Goal: Task Accomplishment & Management: Use online tool/utility

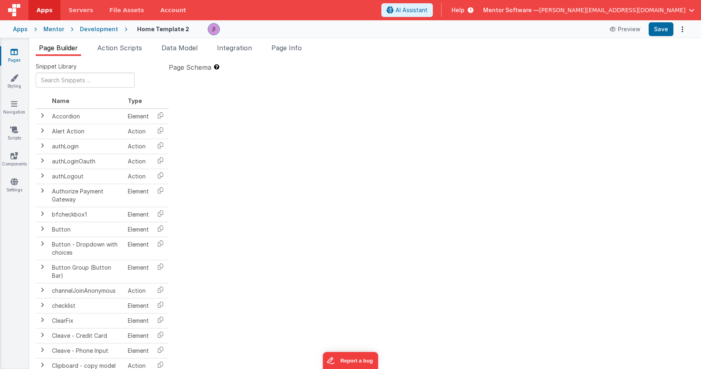
type textarea "HOME DASHBOARD"
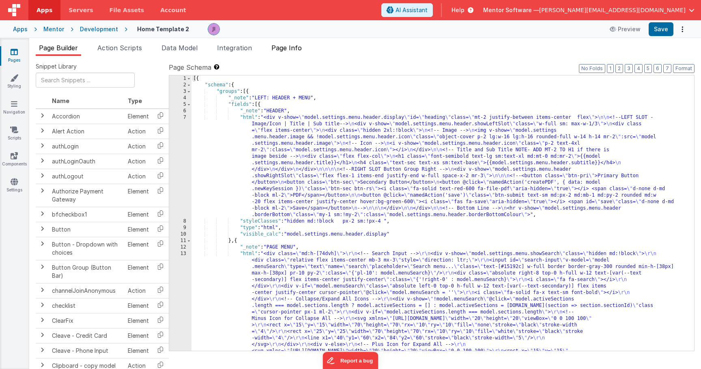
click at [292, 48] on span "Page Info" at bounding box center [286, 48] width 30 height 8
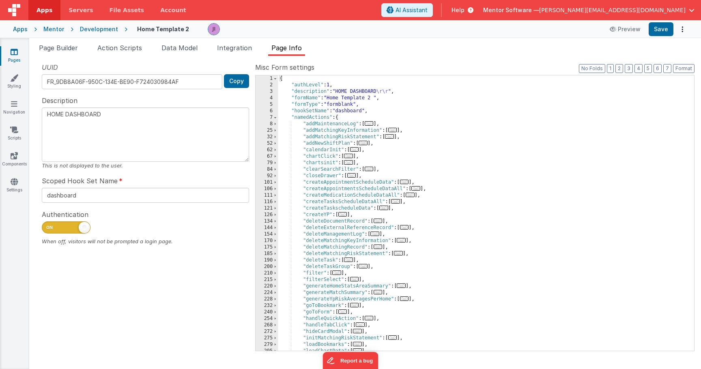
click at [447, 133] on div "{ "authLevel" : 1 , "description" : "HOME DASHBOARD \r\r " , "formName" : "Home…" at bounding box center [483, 219] width 410 height 288
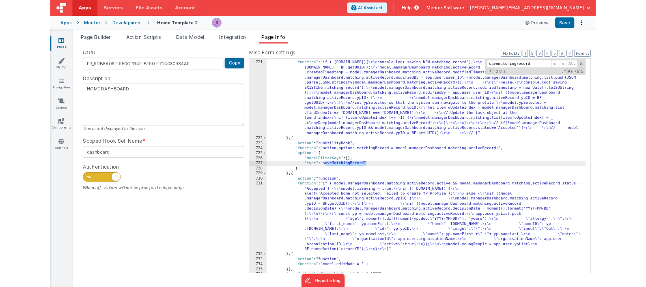
scroll to position [706, 0]
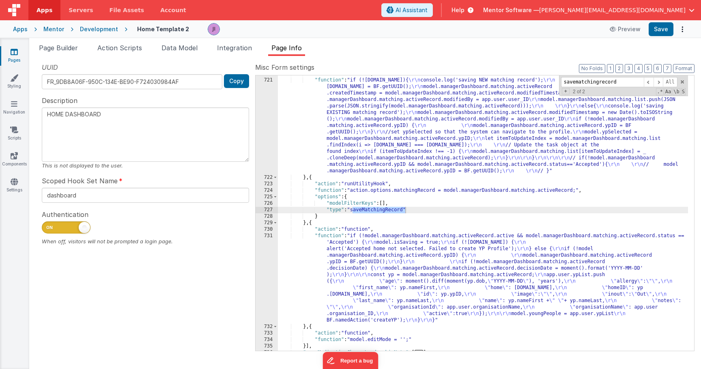
click at [365, 210] on div ""action" : "function" , "function" : "if (!model.managerDashboard.matching.acti…" at bounding box center [483, 215] width 410 height 288
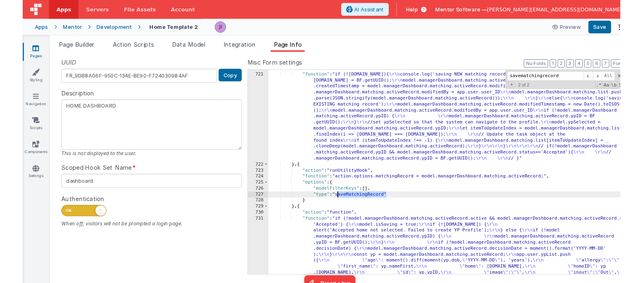
scroll to position [719, 0]
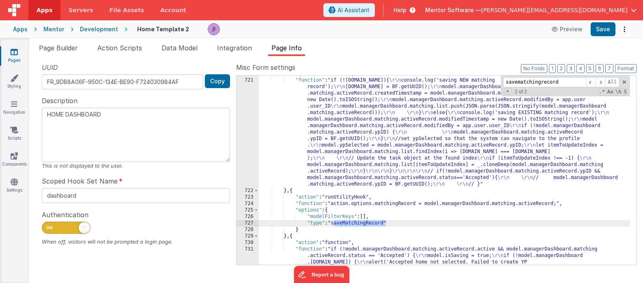
click at [287, 235] on div ""action" : "function" , "function" : "if (!model.managerDashboard.matching.acti…" at bounding box center [444, 217] width 371 height 293
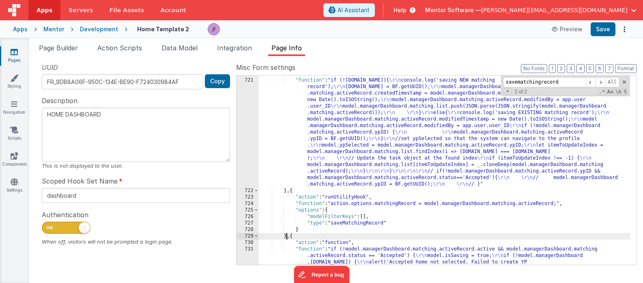
click at [287, 235] on div ""action" : "function" , "function" : "if (!model.managerDashboard.matching.acti…" at bounding box center [444, 217] width 371 height 293
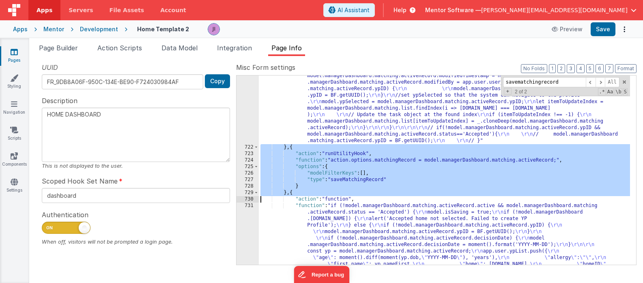
scroll to position [738, 0]
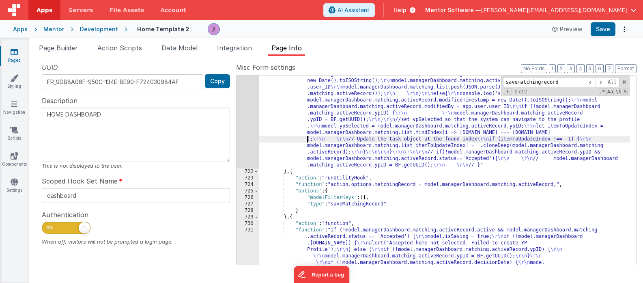
click at [297, 139] on div ""function" : "if (!model.managerDashboard.matching.activeRecord.id){ \r\n conso…" at bounding box center [444, 256] width 371 height 397
paste input "MatchingR"
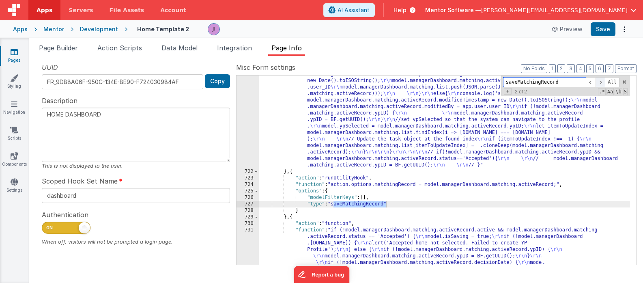
type input "saveMatchingRecord"
click at [601, 82] on span at bounding box center [600, 82] width 10 height 10
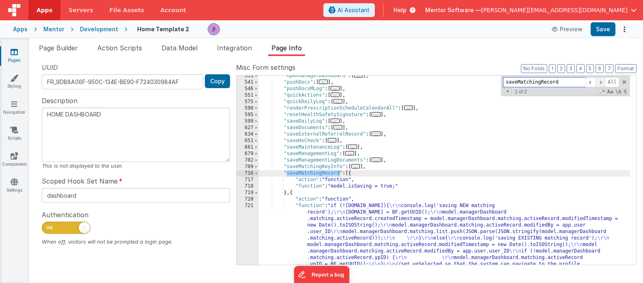
scroll to position [593, 0]
click at [601, 82] on span at bounding box center [600, 82] width 10 height 10
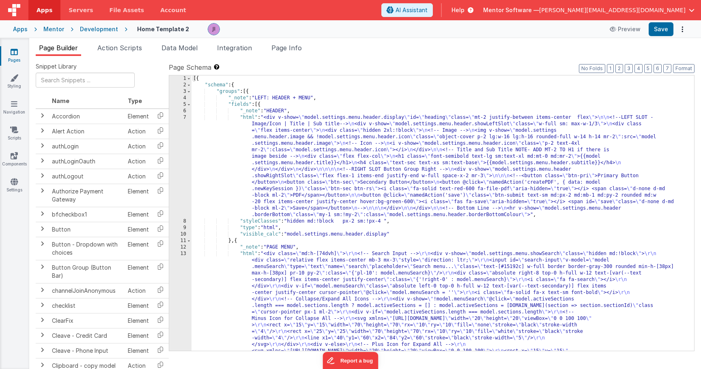
click at [17, 57] on link "Pages" at bounding box center [14, 56] width 29 height 16
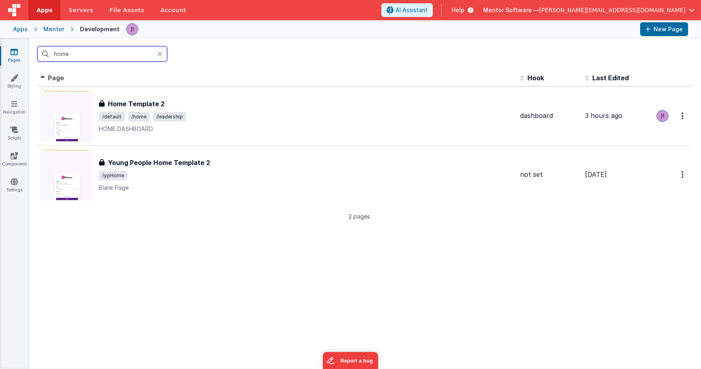
click at [92, 58] on input "home" at bounding box center [102, 53] width 130 height 15
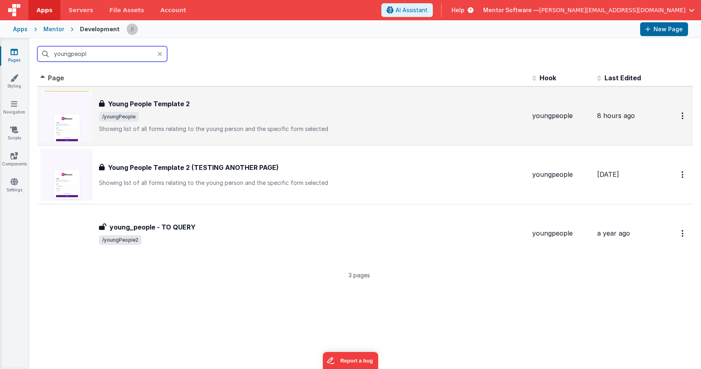
type input "youngpeopl"
click at [217, 106] on div "Young People Template 2" at bounding box center [312, 104] width 427 height 10
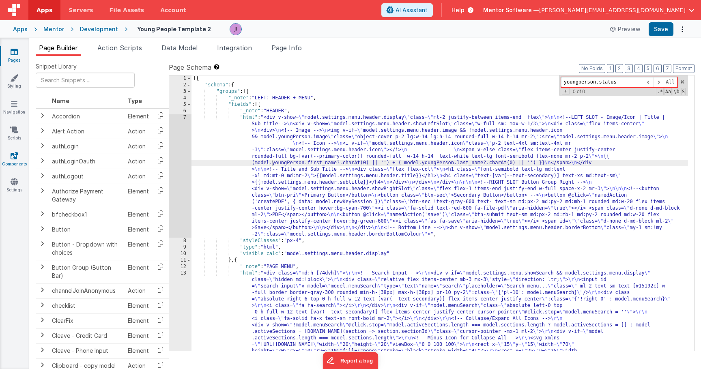
type input "youngperson.status"
click at [5, 164] on link "Components" at bounding box center [14, 160] width 29 height 16
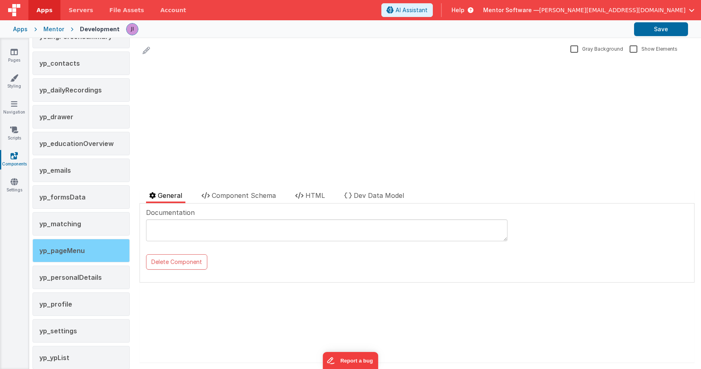
scroll to position [1576, 0]
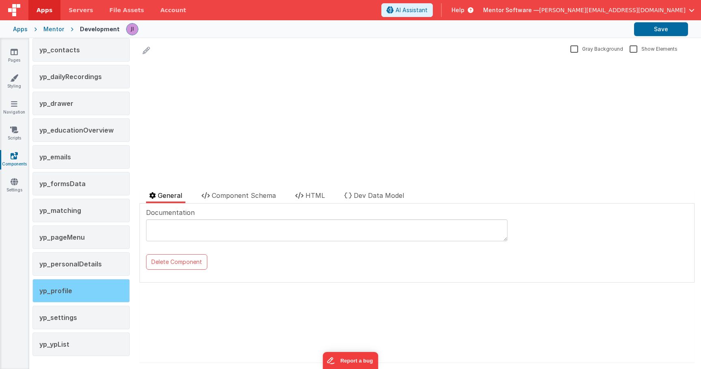
click at [86, 282] on div "yp_profile" at bounding box center [80, 291] width 97 height 24
click at [237, 203] on li "Component Schema" at bounding box center [238, 197] width 81 height 13
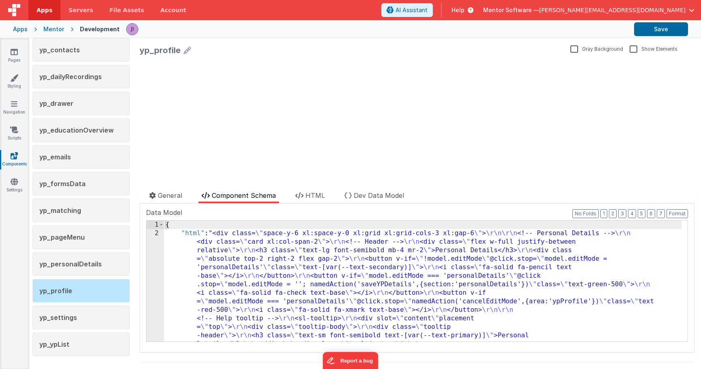
click at [237, 198] on span "Component Schema" at bounding box center [244, 195] width 64 height 8
drag, startPoint x: 223, startPoint y: 263, endPoint x: 217, endPoint y: 264, distance: 5.3
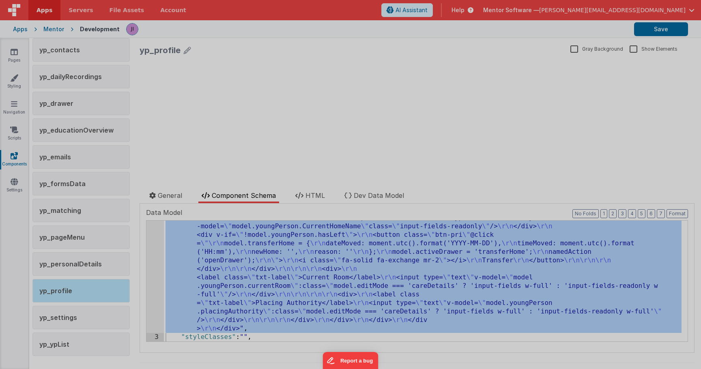
scroll to position [1446, 0]
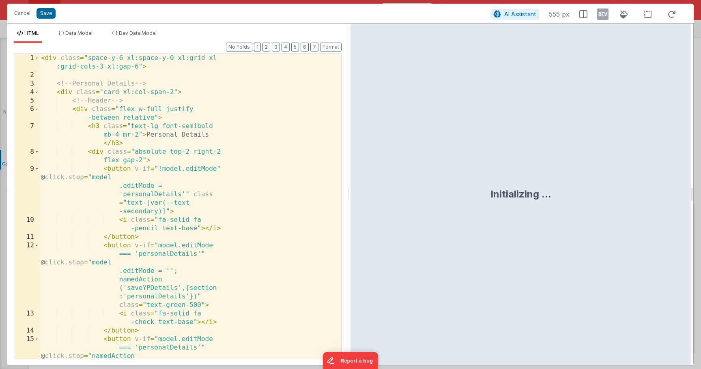
click at [156, 262] on div "< div class = "space-y-6 xl:space-y-0 xl:grid xl :grid-cols-3 xl:gap-6" > <!-- …" at bounding box center [187, 245] width 296 height 382
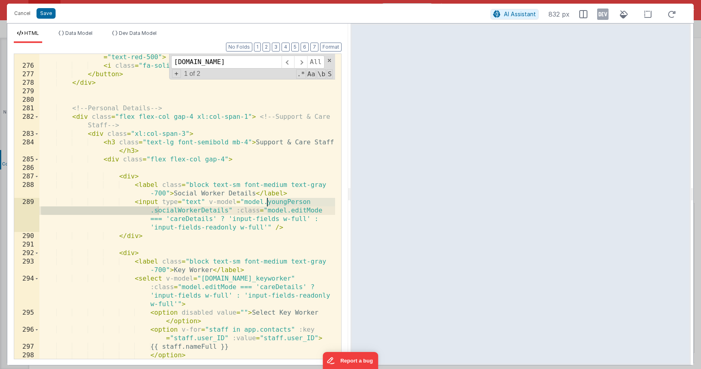
scroll to position [4004, 0]
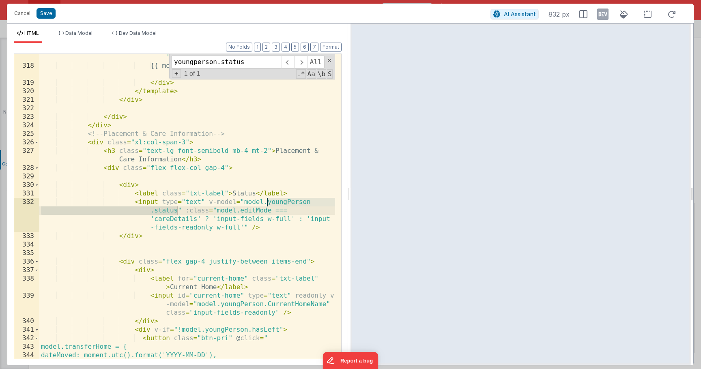
type input "youngperson.status"
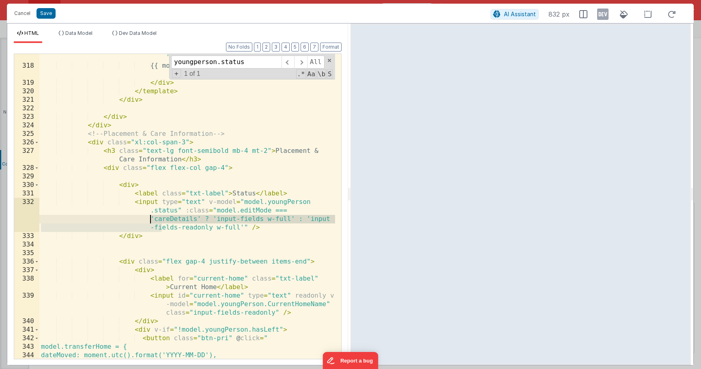
drag, startPoint x: 161, startPoint y: 230, endPoint x: 128, endPoint y: 206, distance: 41.5
click at [128, 206] on div "< div class = "text-sm font-medium w-12 flex items -center justify-center h-6 t…" at bounding box center [187, 197] width 296 height 356
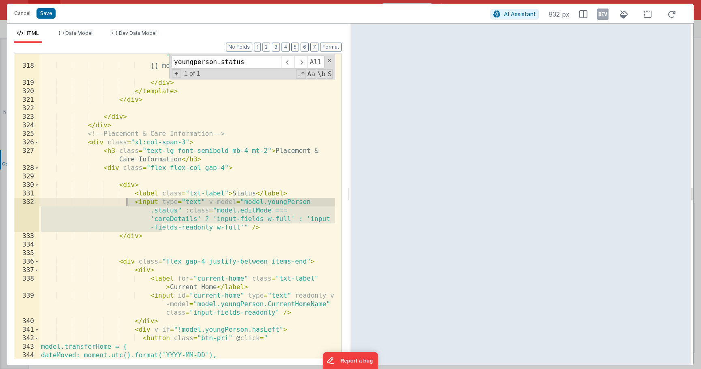
click at [163, 235] on div "< div class = "text-sm font-medium w-12 flex items -center justify-center h-6 t…" at bounding box center [187, 197] width 296 height 356
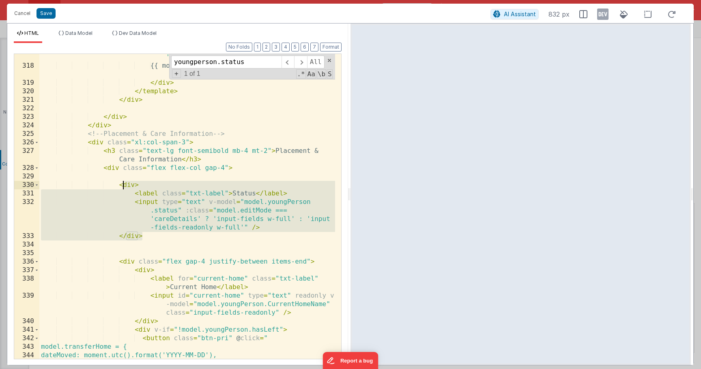
drag, startPoint x: 148, startPoint y: 229, endPoint x: 120, endPoint y: 184, distance: 52.5
click at [120, 184] on div "< div class = "text-sm font-medium w-12 flex items -center justify-center h-6 t…" at bounding box center [187, 197] width 296 height 356
click at [155, 234] on div "< div class = "text-sm font-medium w-12 flex items -center justify-center h-6 t…" at bounding box center [187, 197] width 296 height 356
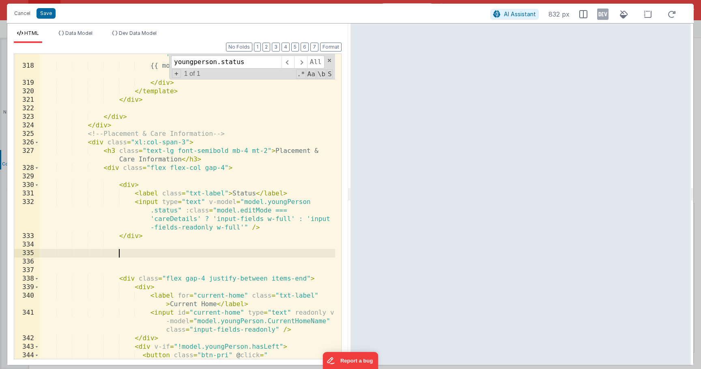
paste textarea
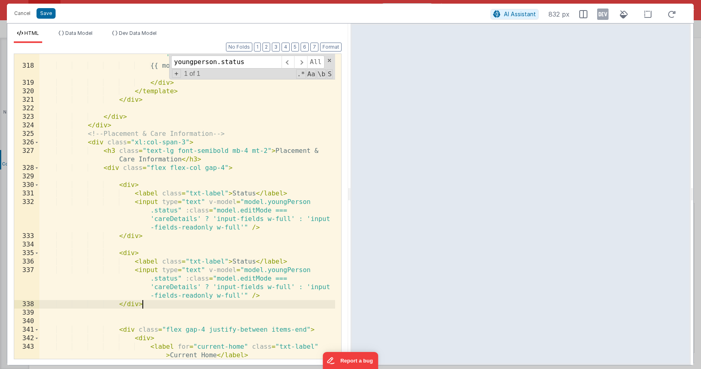
click at [236, 264] on div "< div class = "text-sm font-medium w-12 flex items -center justify-center h-6 t…" at bounding box center [187, 205] width 296 height 373
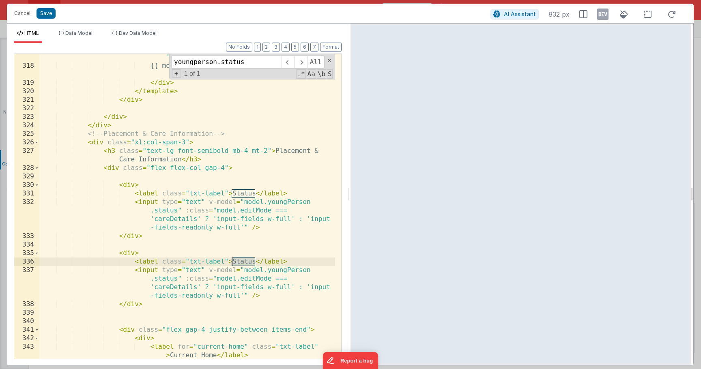
click at [236, 264] on div "< div class = "text-sm font-medium w-12 flex items -center justify-center h-6 t…" at bounding box center [187, 205] width 296 height 373
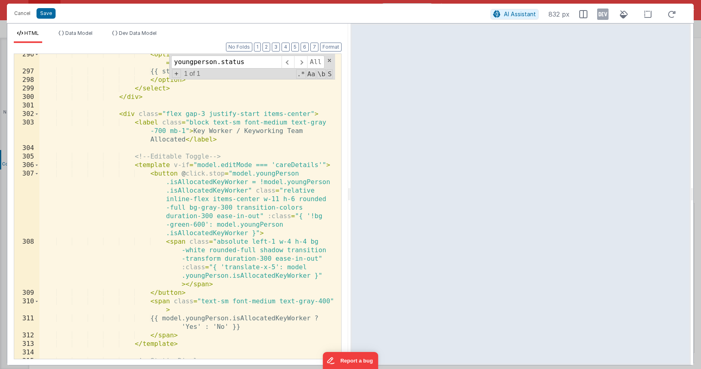
scroll to position [3651, 0]
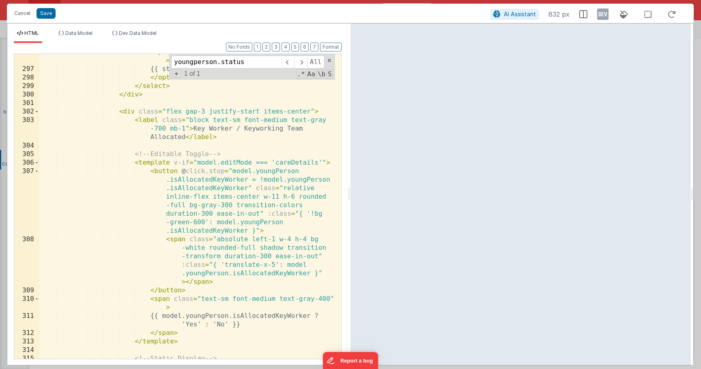
click at [190, 257] on div "< option v-for = "staff in app.contacts" :key = "staff.user_ID" :value = "staff…" at bounding box center [187, 213] width 296 height 331
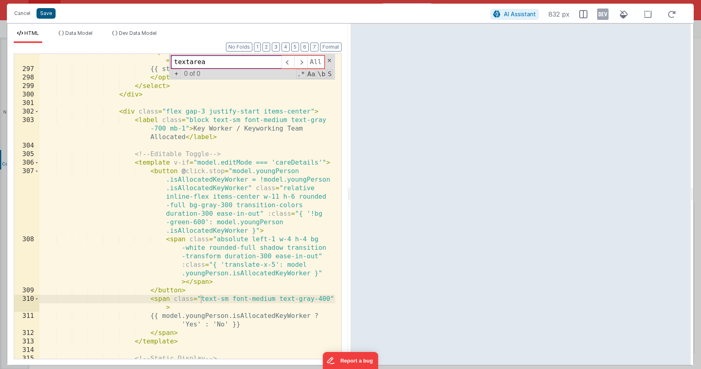
type input "textarea"
click at [45, 14] on button "Save" at bounding box center [46, 13] width 19 height 11
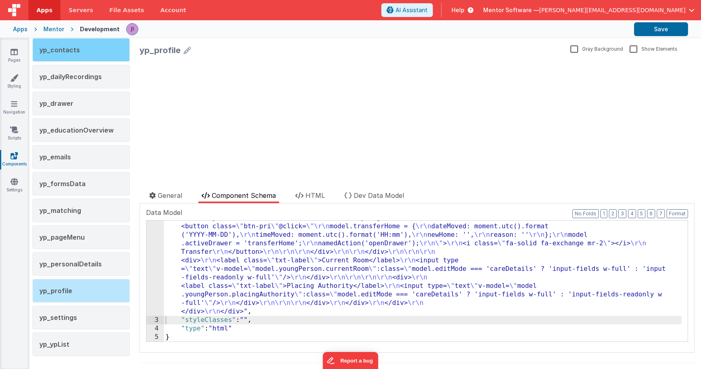
scroll to position [1438, 0]
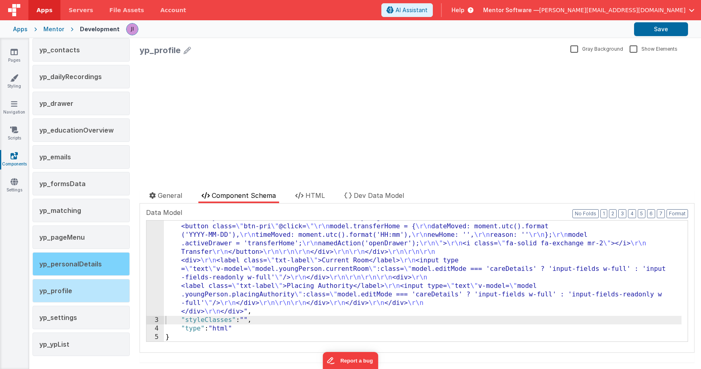
click at [95, 263] on span "yp_personalDetails" at bounding box center [70, 264] width 62 height 8
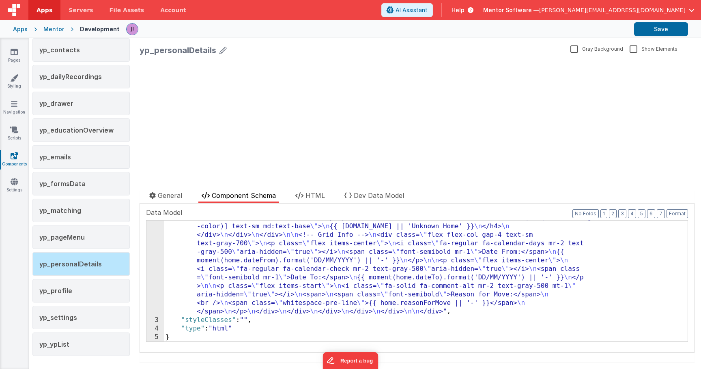
scroll to position [646, 0]
click at [191, 268] on div ""html" : "<div class= \" space-y-6 lg:space-y-0 lg:grid lg:grid-cols-2 lg:gap-6…" at bounding box center [423, 14] width 518 height 862
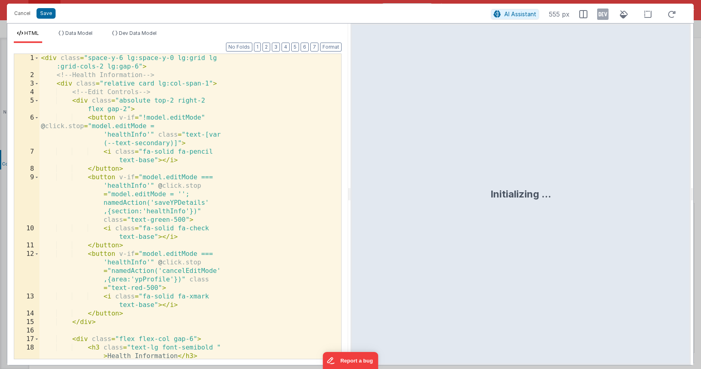
click at [156, 250] on div "< div class = "space-y-6 lg:space-y-0 lg:grid lg :grid-cols-2 lg:gap-6" > <!-- …" at bounding box center [187, 219] width 296 height 331
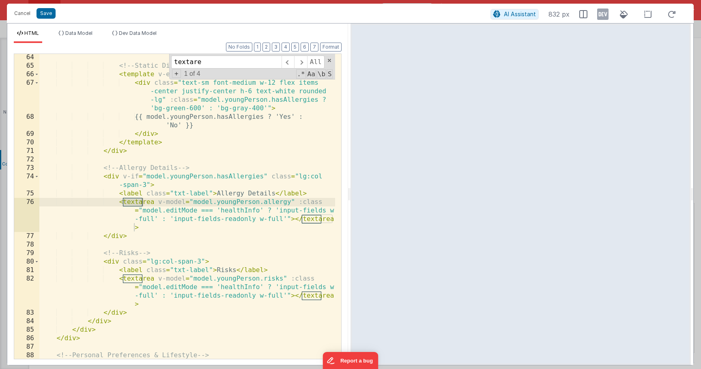
scroll to position [801, 0]
type input "textarea"
click at [106, 178] on div "<!-- Static Display --> < template v-else > < div class = "text-sm font-medium …" at bounding box center [187, 214] width 296 height 322
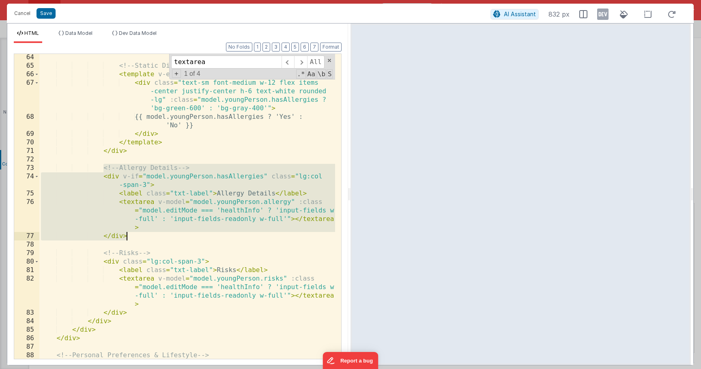
drag, startPoint x: 103, startPoint y: 168, endPoint x: 147, endPoint y: 234, distance: 80.2
click at [147, 234] on div "<!-- Static Display --> < template v-else > < div class = "text-sm font-medium …" at bounding box center [187, 214] width 296 height 322
click at [19, 10] on button "Cancel" at bounding box center [22, 13] width 24 height 11
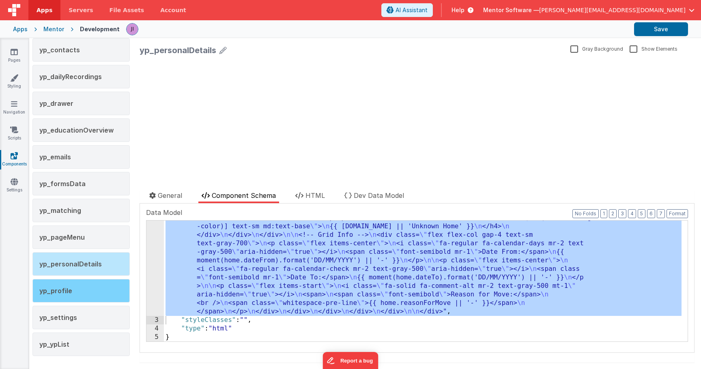
click at [82, 282] on div "yp_profile" at bounding box center [80, 291] width 97 height 24
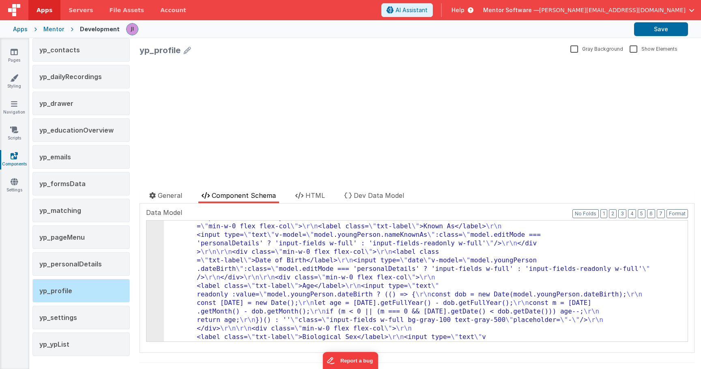
drag, startPoint x: 191, startPoint y: 261, endPoint x: 170, endPoint y: 261, distance: 21.5
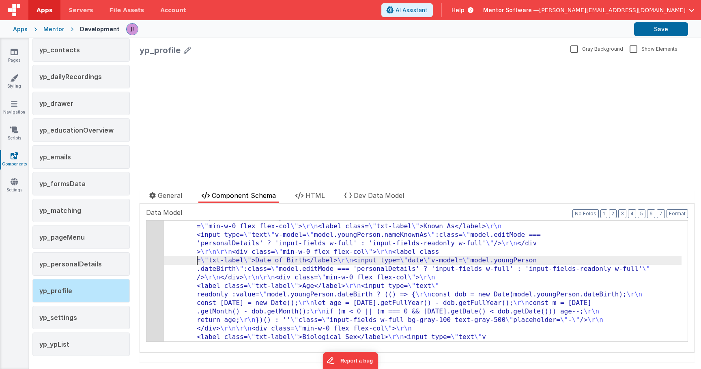
click at [159, 261] on div "2" at bounding box center [154, 358] width 17 height 1550
click at [154, 260] on div "2" at bounding box center [154, 358] width 17 height 1550
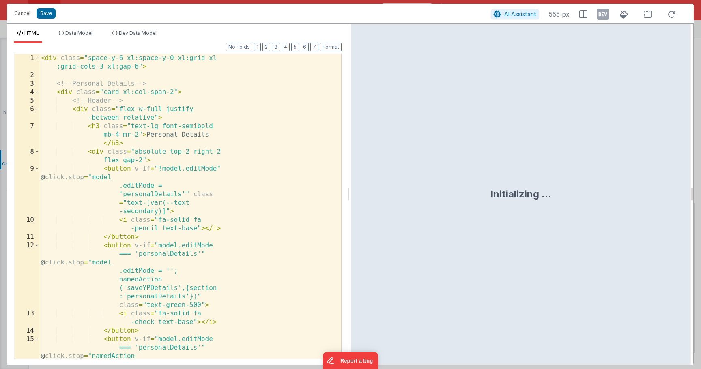
scroll to position [1446, 0]
click at [148, 217] on div "< div class = "space-y-6 xl:space-y-0 xl:grid xl :grid-cols-3 xl:gap-6" > <!-- …" at bounding box center [187, 240] width 296 height 373
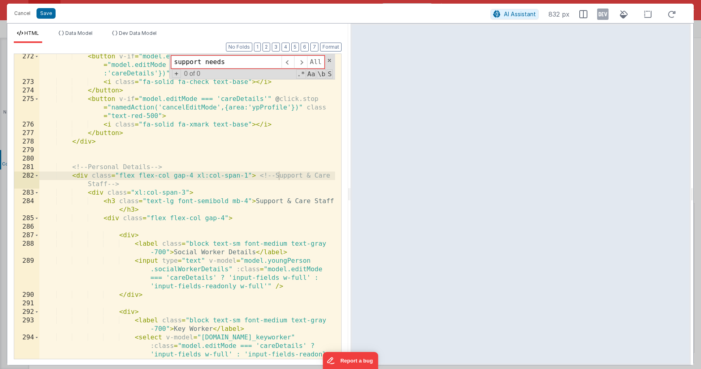
scroll to position [3315, 0]
click at [210, 65] on input "support needs" at bounding box center [226, 62] width 110 height 13
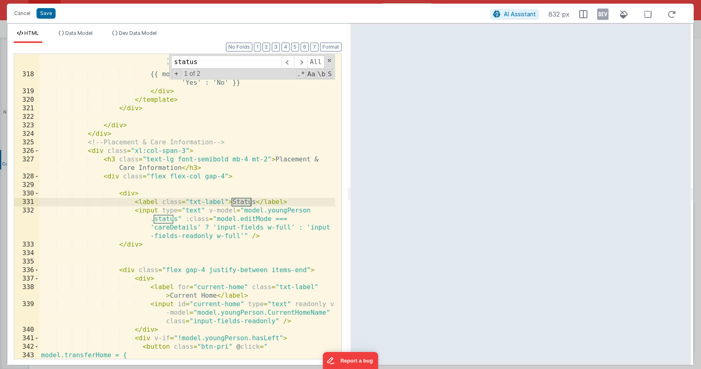
scroll to position [3995, 0]
type input "status"
click at [131, 248] on div "< div class = "text-sm font-medium w-12 flex items -center justify-center h-6 t…" at bounding box center [187, 206] width 296 height 356
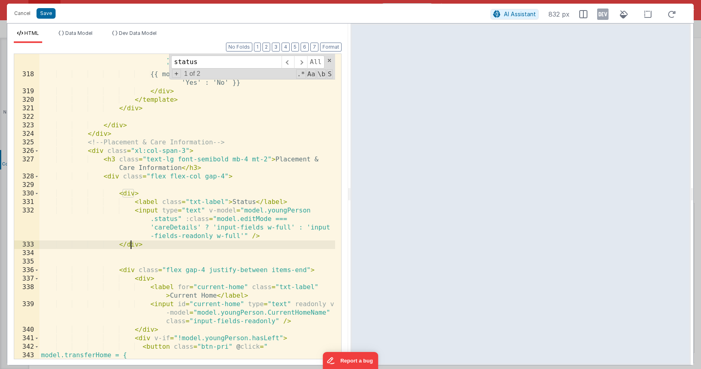
click at [151, 247] on div "< div class = "text-sm font-medium w-12 flex items -center justify-center h-6 t…" at bounding box center [187, 206] width 296 height 356
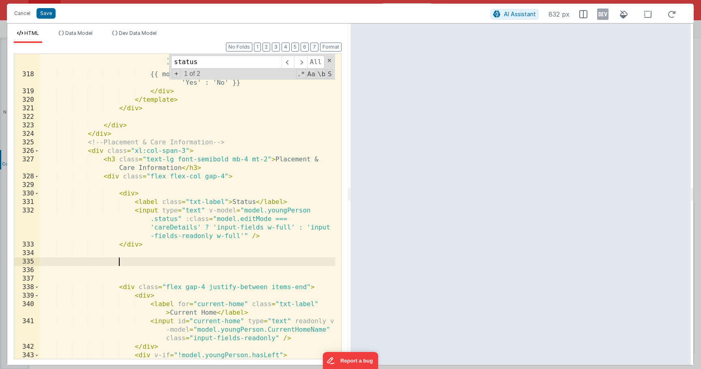
paste textarea
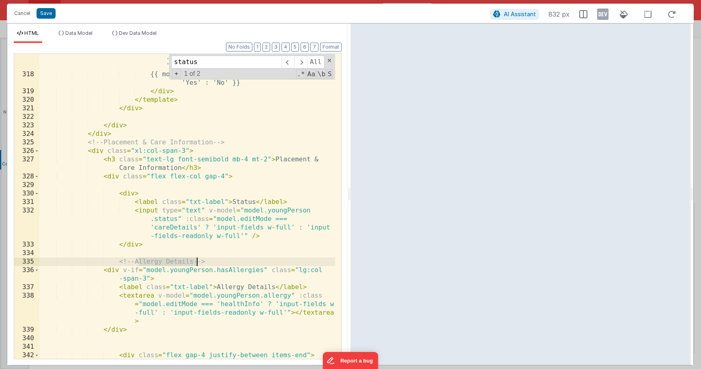
drag, startPoint x: 137, startPoint y: 263, endPoint x: 197, endPoint y: 262, distance: 59.2
click at [197, 262] on div "< div class = "text-sm font-medium w-12 flex items -center justify-center h-6 t…" at bounding box center [187, 206] width 296 height 356
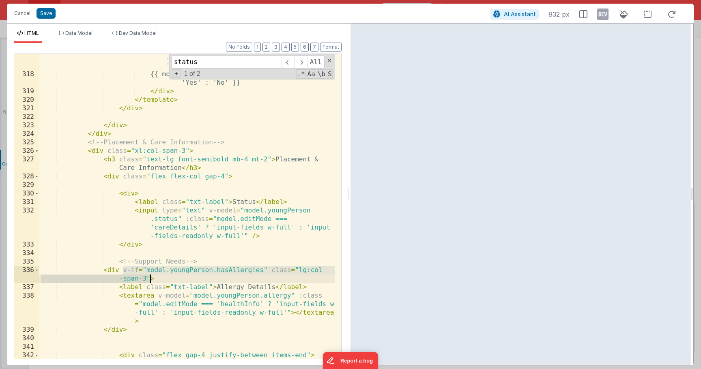
drag, startPoint x: 122, startPoint y: 271, endPoint x: 151, endPoint y: 278, distance: 30.6
click at [151, 278] on div "< div class = "text-sm font-medium w-12 flex items -center justify-center h-6 t…" at bounding box center [187, 206] width 296 height 356
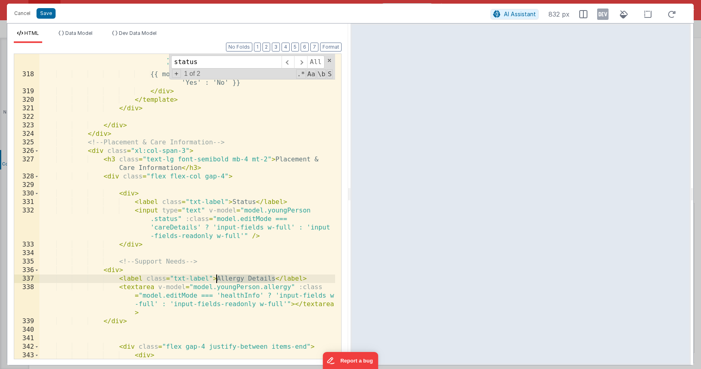
drag, startPoint x: 273, startPoint y: 278, endPoint x: 215, endPoint y: 281, distance: 58.5
click at [215, 281] on div "< div class = "text-sm font-medium w-12 flex items -center justify-center h-6 t…" at bounding box center [187, 210] width 296 height 365
click at [267, 282] on div "< div class = "text-sm font-medium w-12 flex items -center justify-center h-6 t…" at bounding box center [187, 210] width 296 height 365
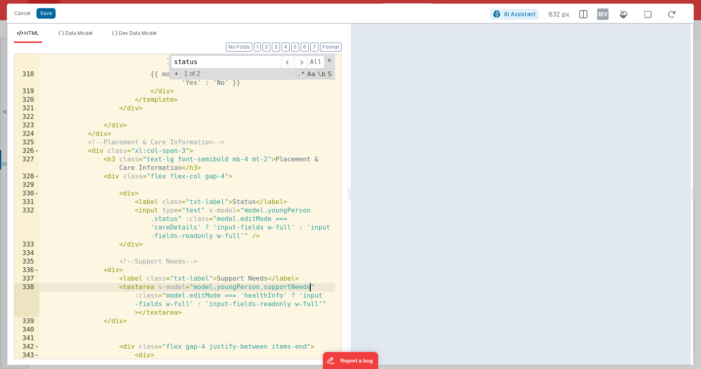
click at [183, 227] on div "< div class = "text-sm font-medium w-12 flex items -center justify-center h-6 t…" at bounding box center [187, 210] width 296 height 365
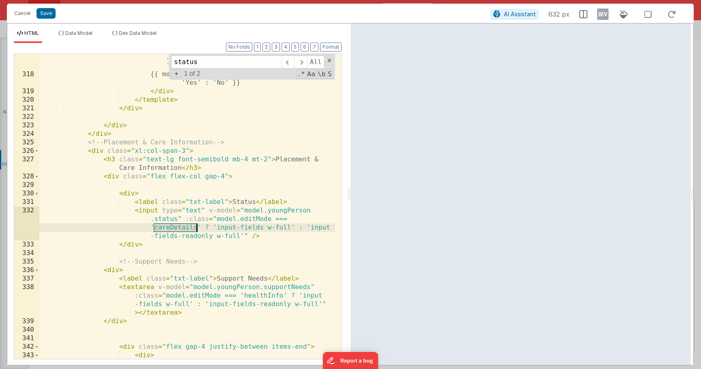
click at [183, 227] on div "< div class = "text-sm font-medium w-12 flex items -center justify-center h-6 t…" at bounding box center [187, 210] width 296 height 365
click at [262, 282] on div "< div class = "text-sm font-medium w-12 flex items -center justify-center h-6 t…" at bounding box center [187, 210] width 296 height 365
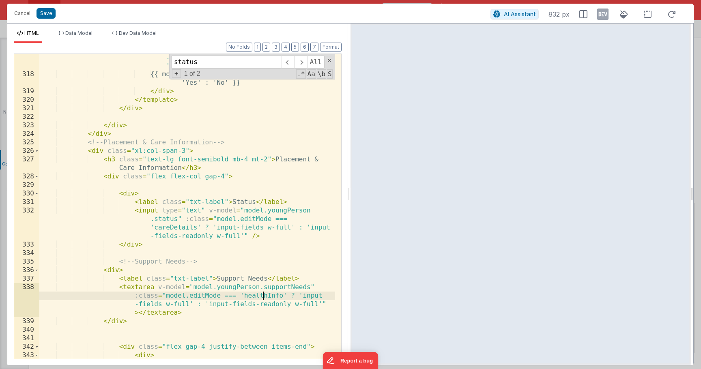
click at [262, 282] on div "< div class = "text-sm font-medium w-12 flex items -center justify-center h-6 t…" at bounding box center [187, 210] width 296 height 365
click at [273, 282] on div "< div class = "text-sm font-medium w-12 flex items -center justify-center h-6 t…" at bounding box center [187, 210] width 296 height 365
click at [275, 282] on div "< div class = "text-sm font-medium w-12 flex items -center justify-center h-6 t…" at bounding box center [187, 210] width 296 height 365
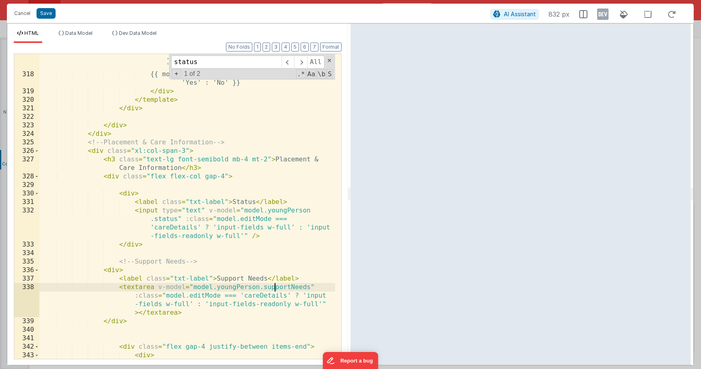
click at [275, 282] on div "< div class = "text-sm font-medium w-12 flex items -center justify-center h-6 t…" at bounding box center [187, 210] width 296 height 365
click at [44, 13] on button "Save" at bounding box center [46, 13] width 19 height 11
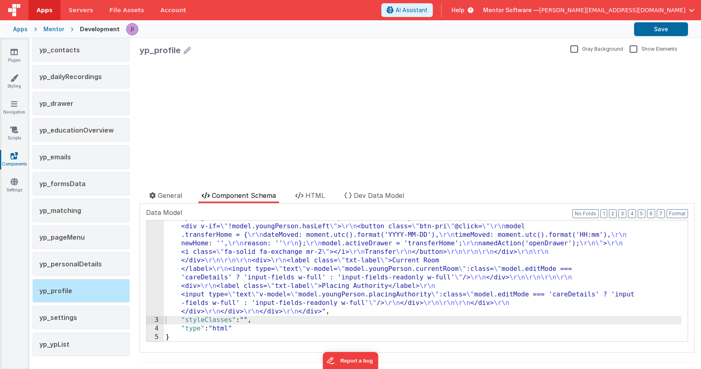
scroll to position [1438, 0]
click at [642, 32] on button "Save" at bounding box center [661, 29] width 54 height 14
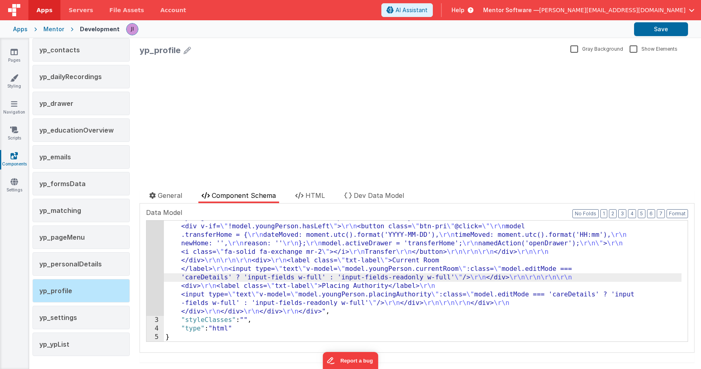
click at [146, 265] on div "2 3 4 5 "html" : "<div class= \" space-y-6 xl:space-y-0 xl:grid xl:grid-cols-3 …" at bounding box center [417, 281] width 542 height 122
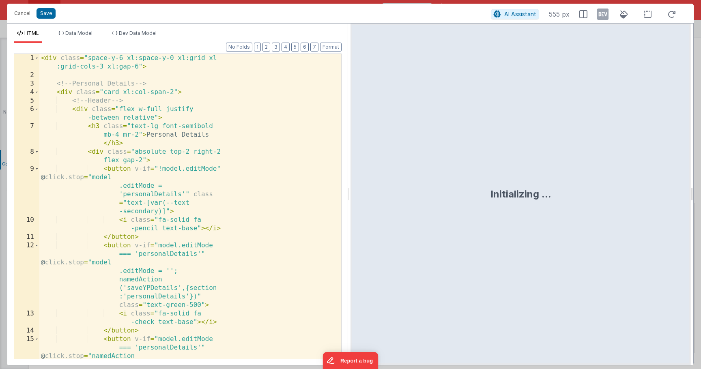
click at [157, 254] on div "< div class = "space-y-6 xl:space-y-0 xl:grid xl :grid-cols-3 xl:gap-6" > <!-- …" at bounding box center [187, 240] width 296 height 373
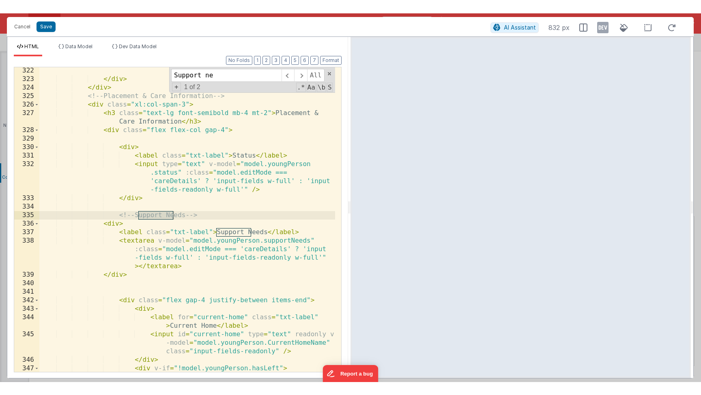
scroll to position [4055, 0]
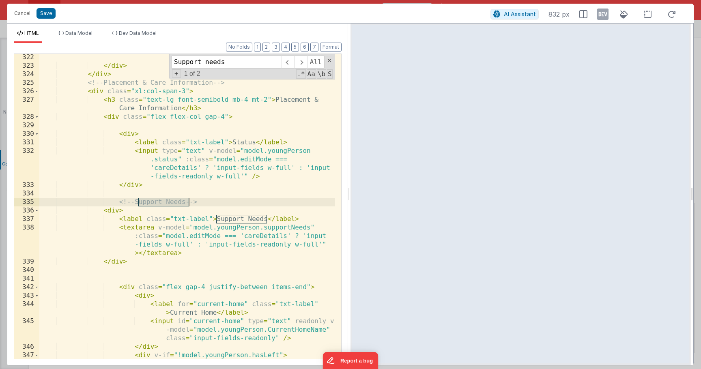
type input "Support needs"
click at [286, 220] on div "</ div > </ div > <!-- Placement & Care Information --> < div class = "xl:col-s…" at bounding box center [187, 214] width 296 height 322
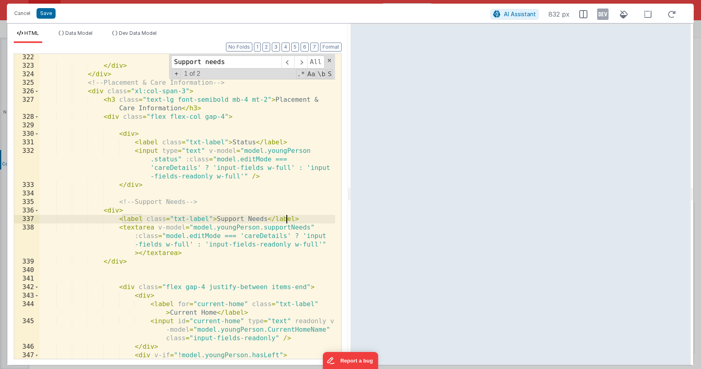
click at [285, 226] on div "</ div > </ div > <!-- Placement & Care Information --> < div class = "xl:col-s…" at bounding box center [187, 214] width 296 height 322
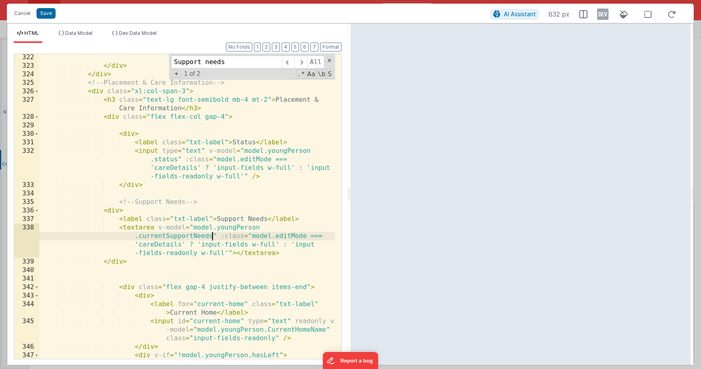
click at [217, 218] on div "</ div > </ div > <!-- Placement & Care Information --> < div class = "xl:col-s…" at bounding box center [187, 214] width 296 height 322
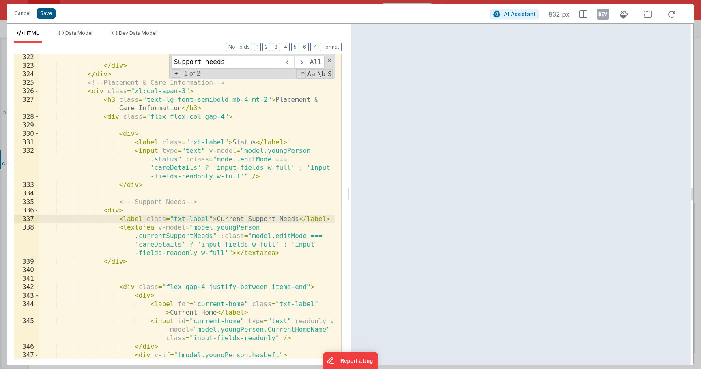
click at [53, 16] on button "Save" at bounding box center [46, 13] width 19 height 11
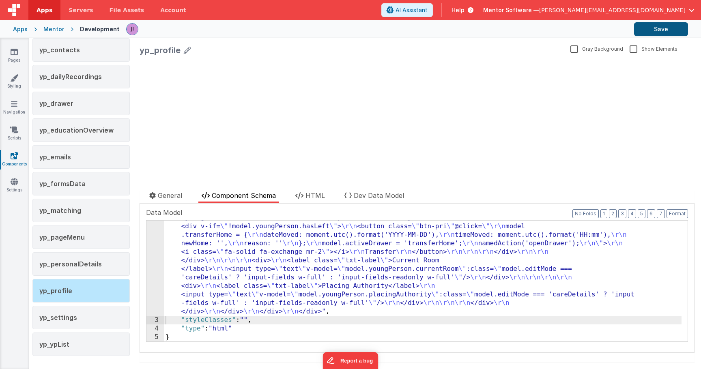
click at [642, 24] on button "Save" at bounding box center [661, 29] width 54 height 14
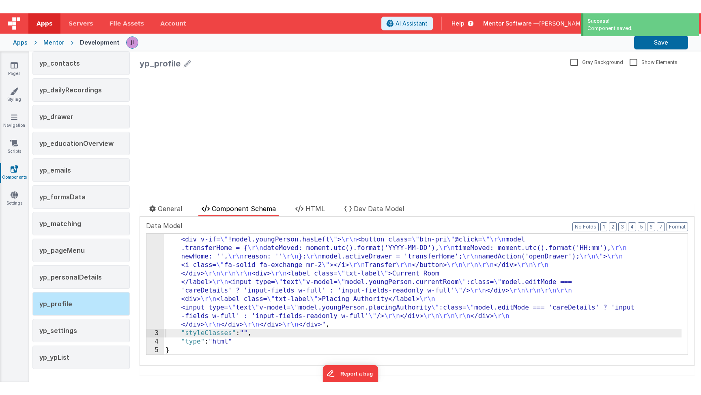
scroll to position [1550, 0]
